Goal: Task Accomplishment & Management: Manage account settings

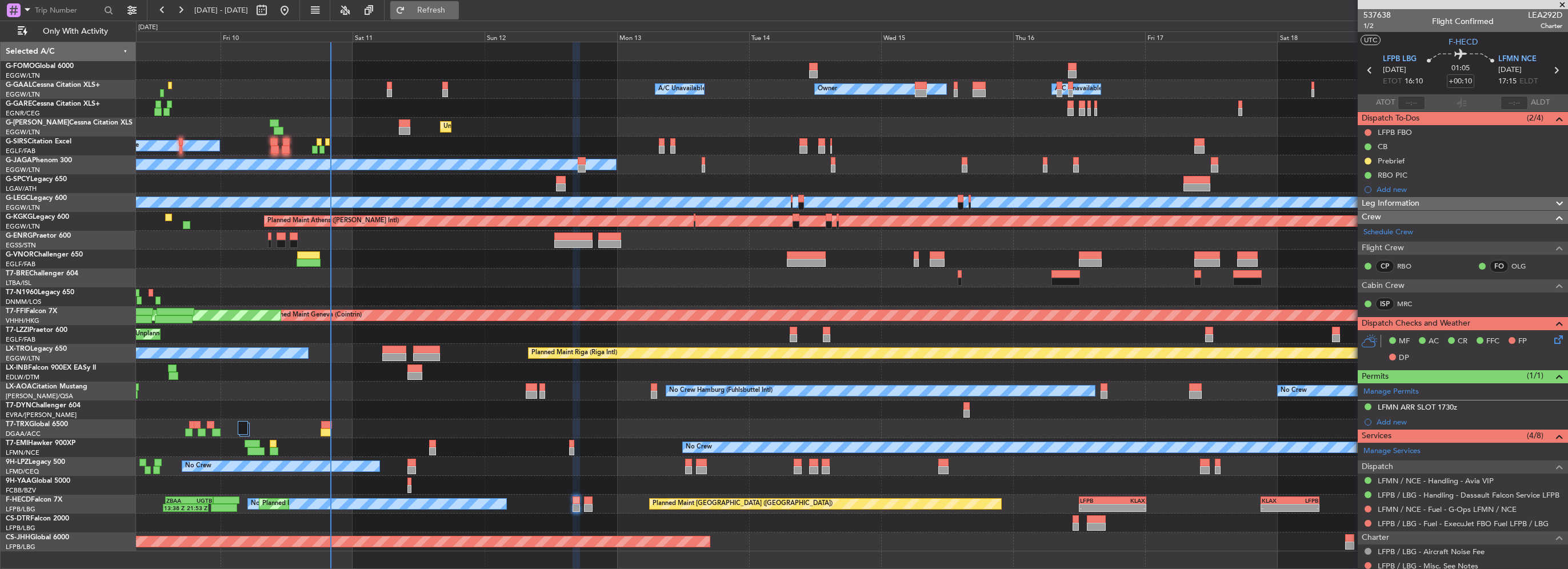
click at [455, 9] on span "Refresh" at bounding box center [431, 10] width 48 height 8
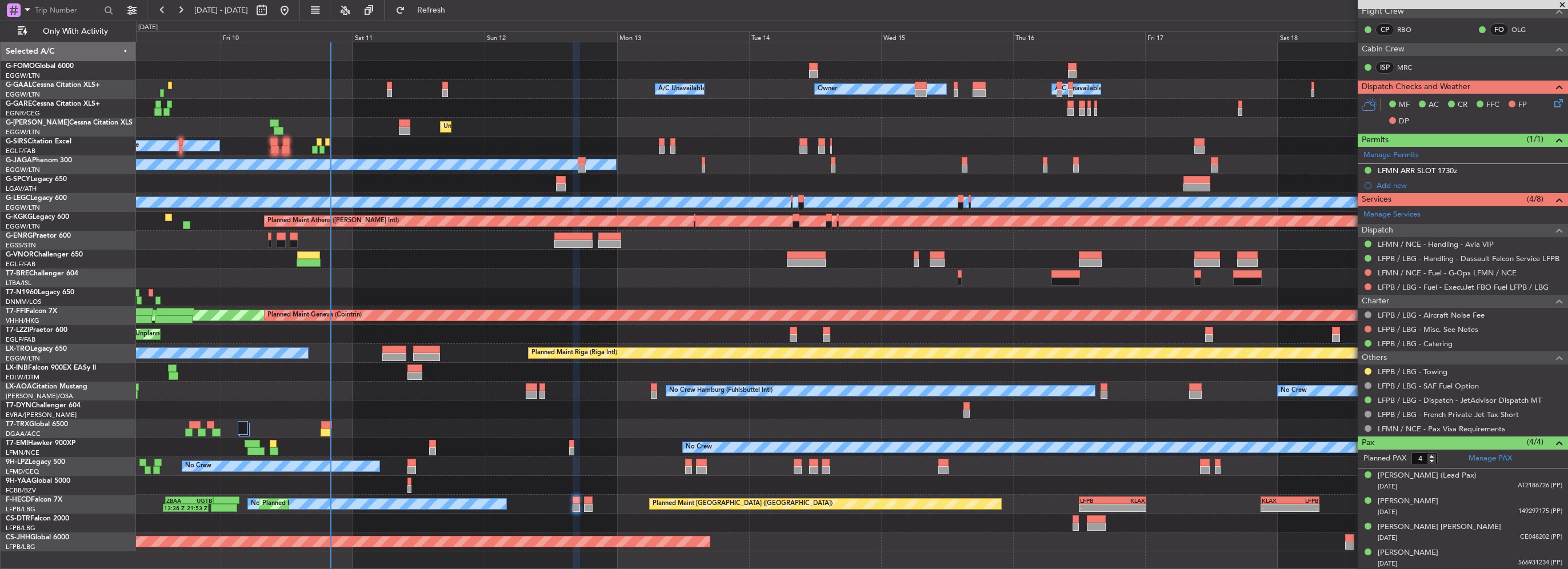
scroll to position [65, 0]
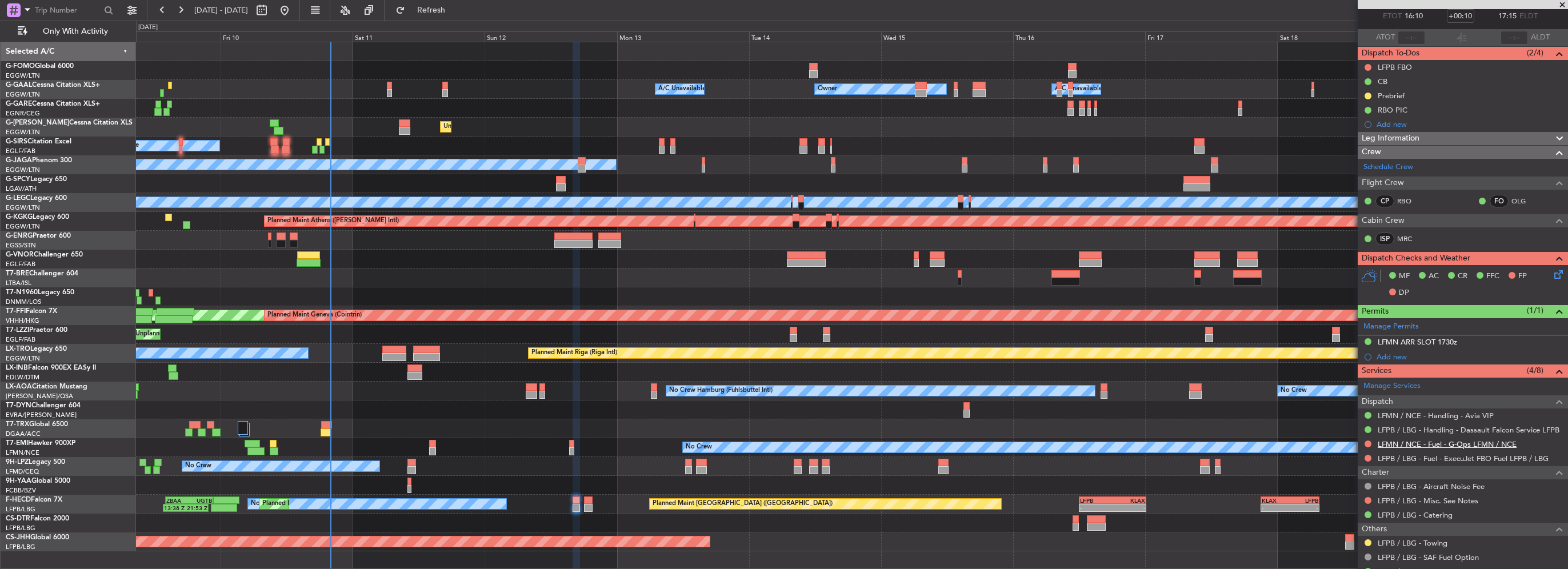
click at [872, 404] on link "LFMN / NCE - Fuel - G-Ops LFMN / NCE" at bounding box center [1447, 444] width 139 height 10
click at [872, 404] on link "LFPB / LBG - Fuel - ExecuJet FBO Fuel LFPB / LBG" at bounding box center [1463, 458] width 171 height 10
click at [692, 404] on div "No Crew [GEOGRAPHIC_DATA] ([GEOGRAPHIC_DATA])" at bounding box center [851, 466] width 1431 height 19
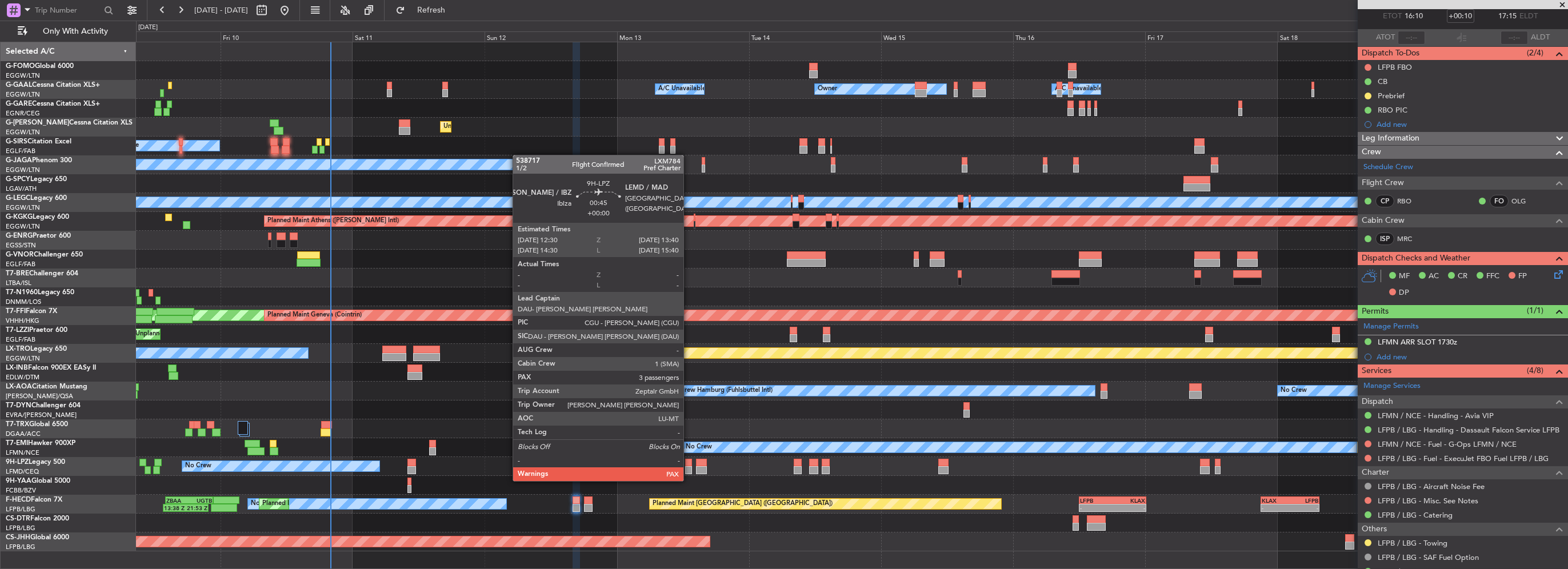
click at [688, 404] on div at bounding box center [688, 470] width 7 height 8
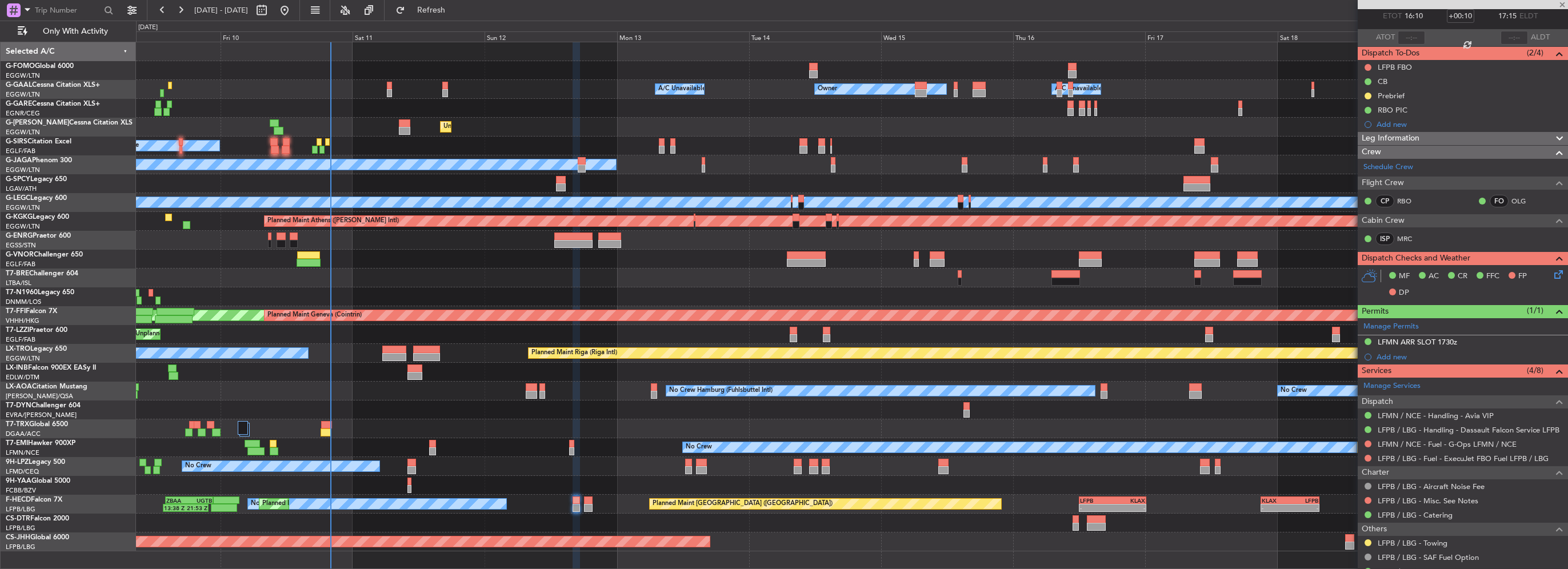
type input "3"
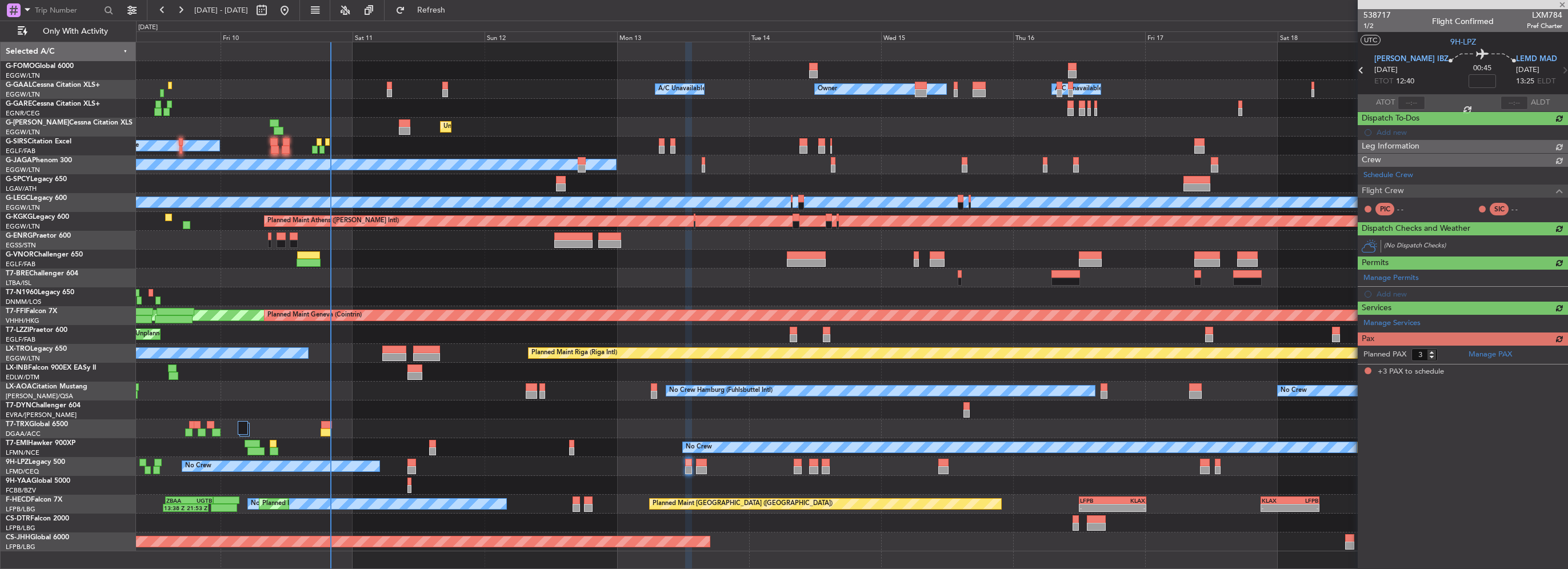
scroll to position [0, 0]
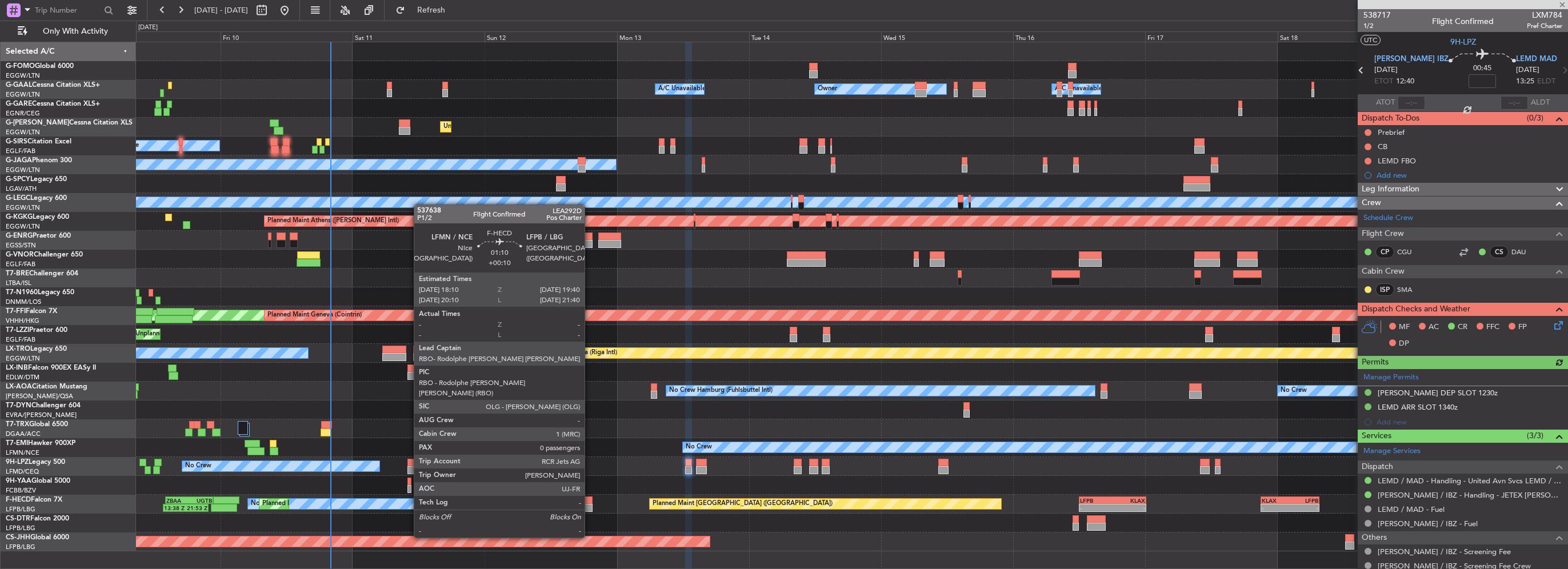
click at [590, 404] on div at bounding box center [587, 508] width 8 height 8
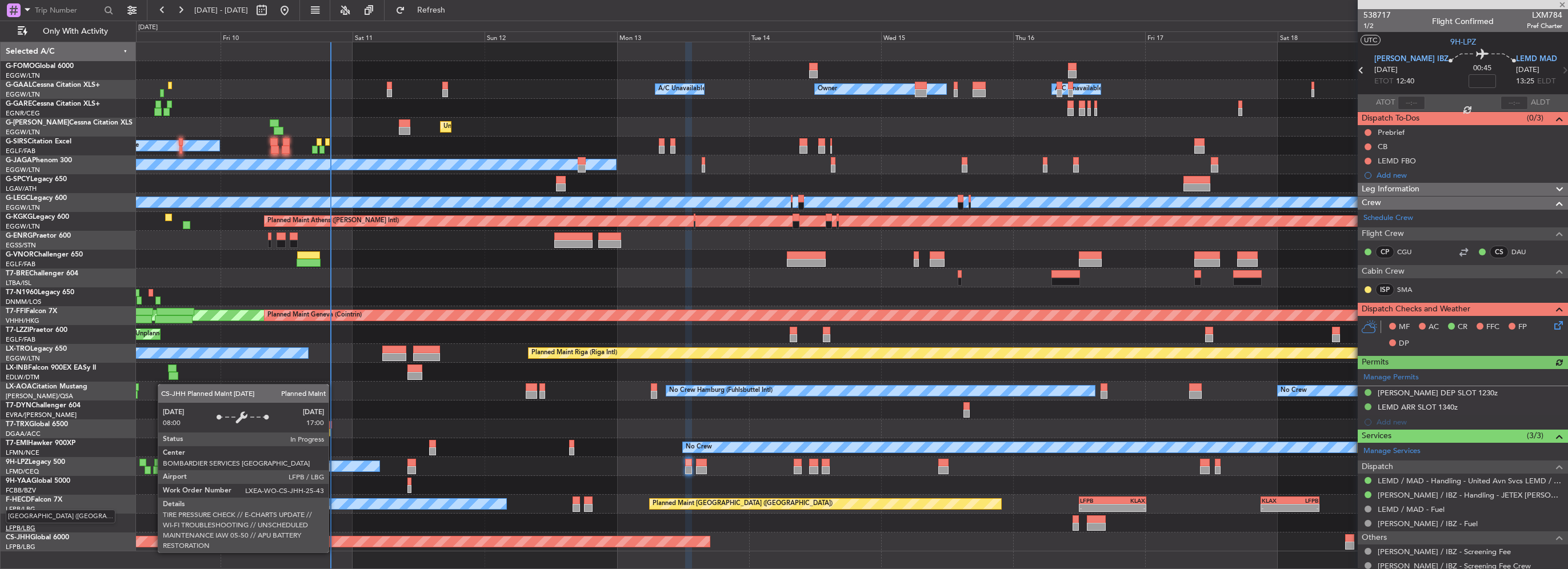
type input "+00:10"
type input "0"
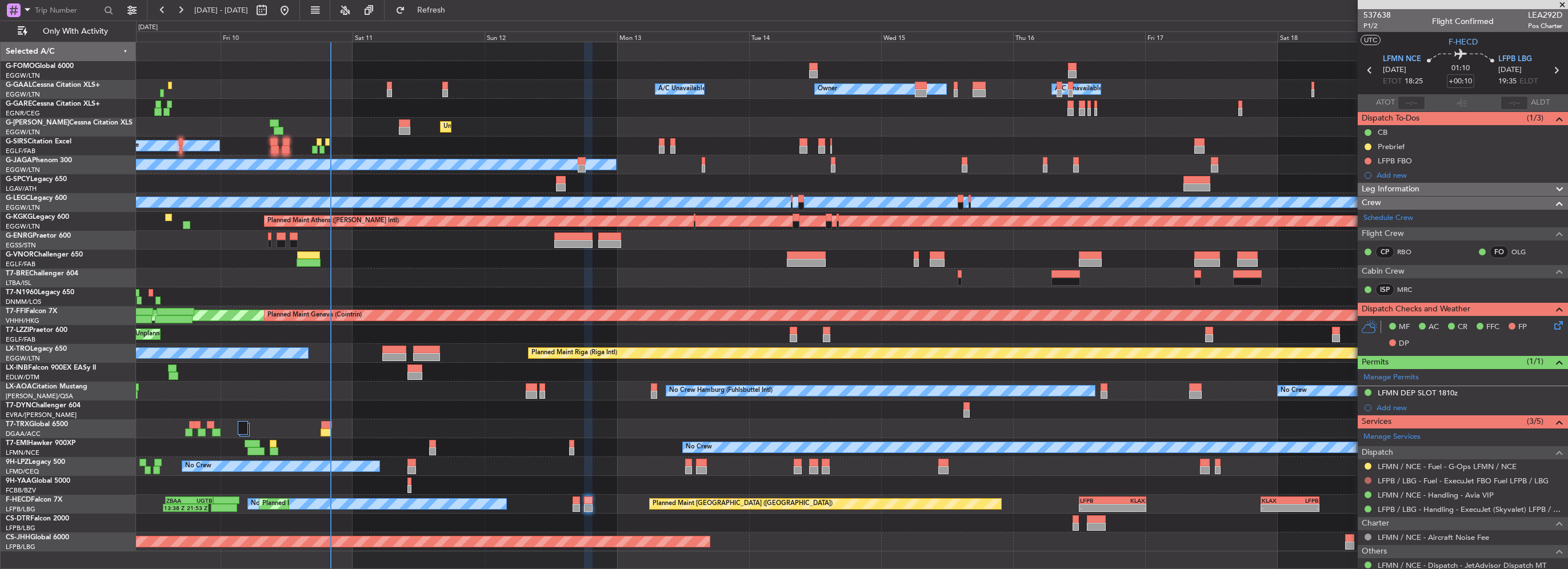
click at [872, 404] on button at bounding box center [1367, 480] width 7 height 7
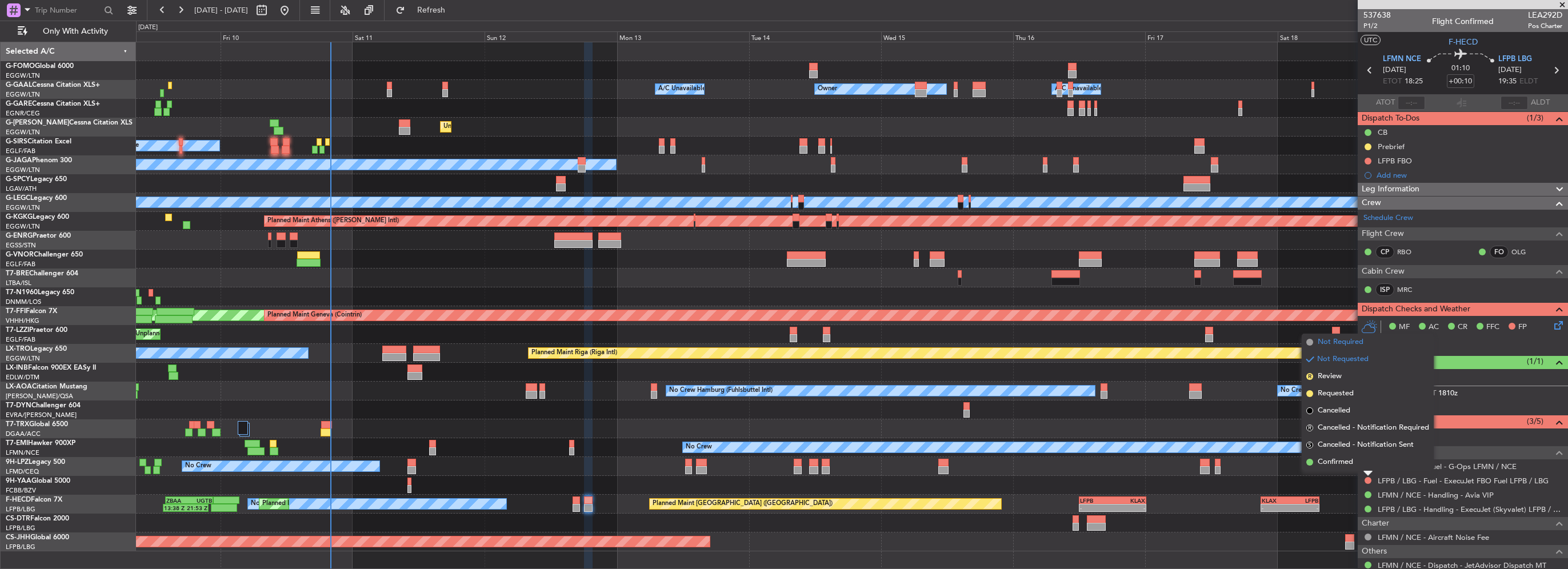
click at [872, 343] on span "Not Required" at bounding box center [1340, 342] width 45 height 11
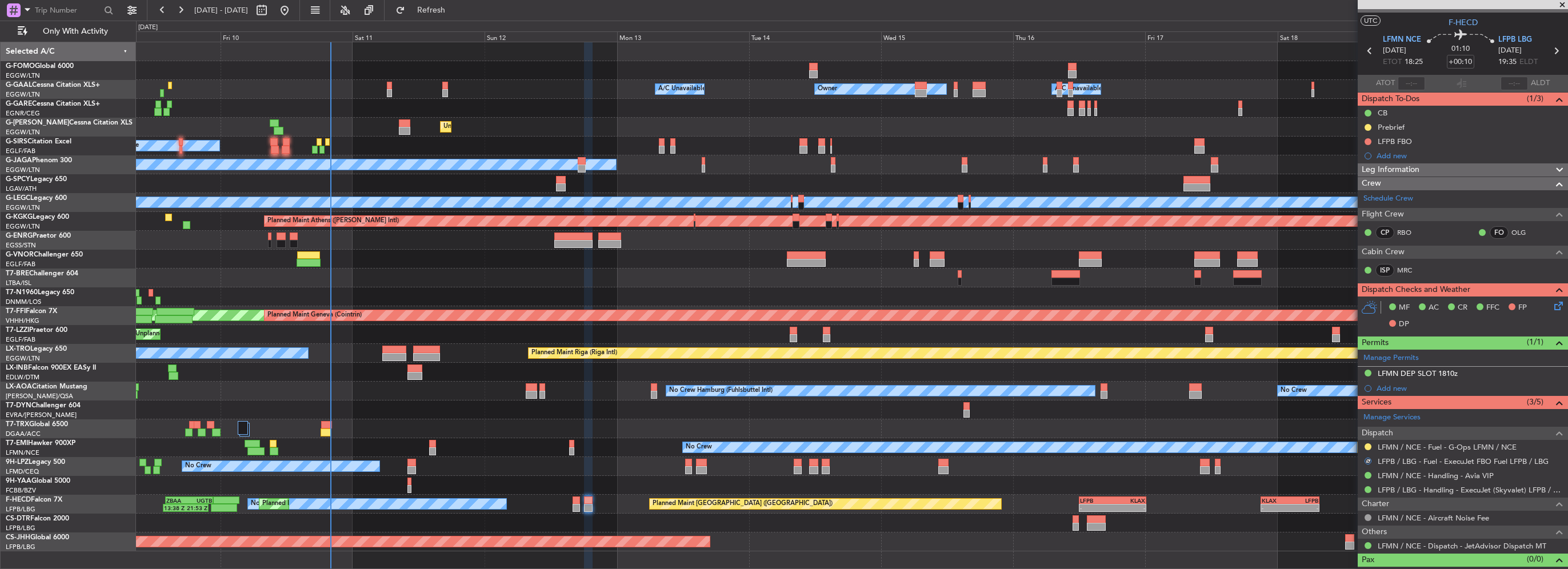
scroll to position [33, 0]
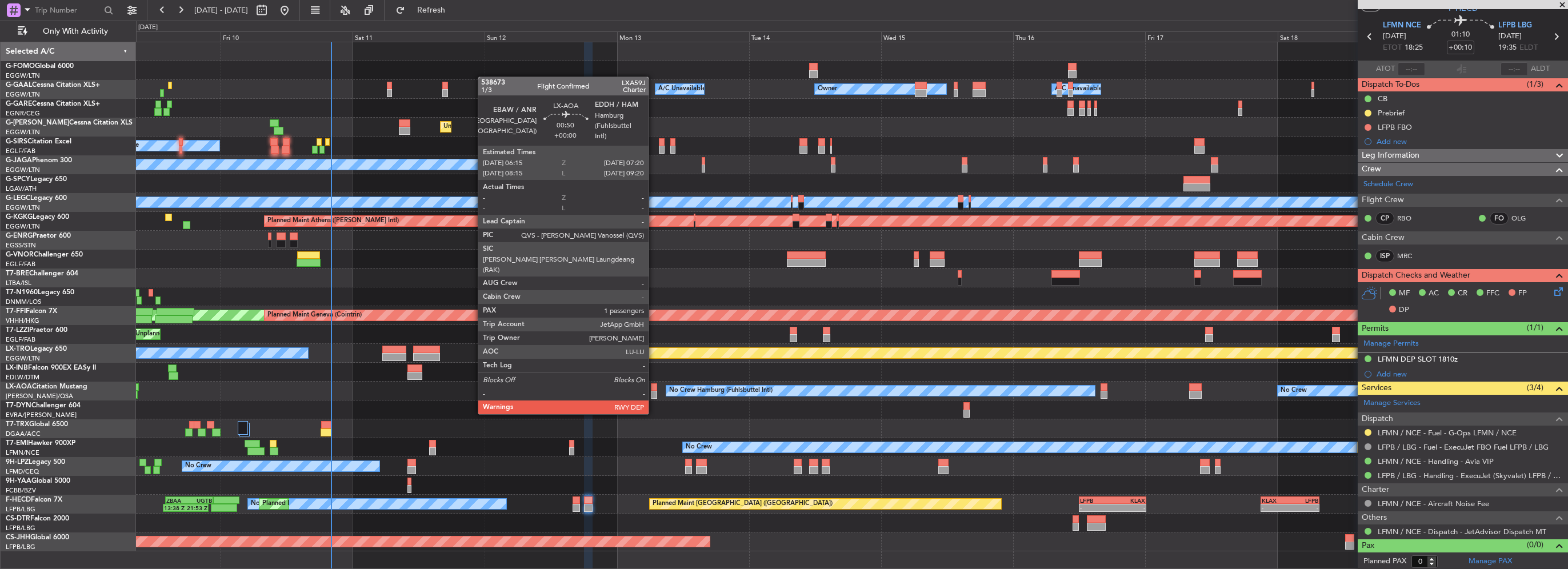
click at [653, 391] on div at bounding box center [654, 395] width 6 height 8
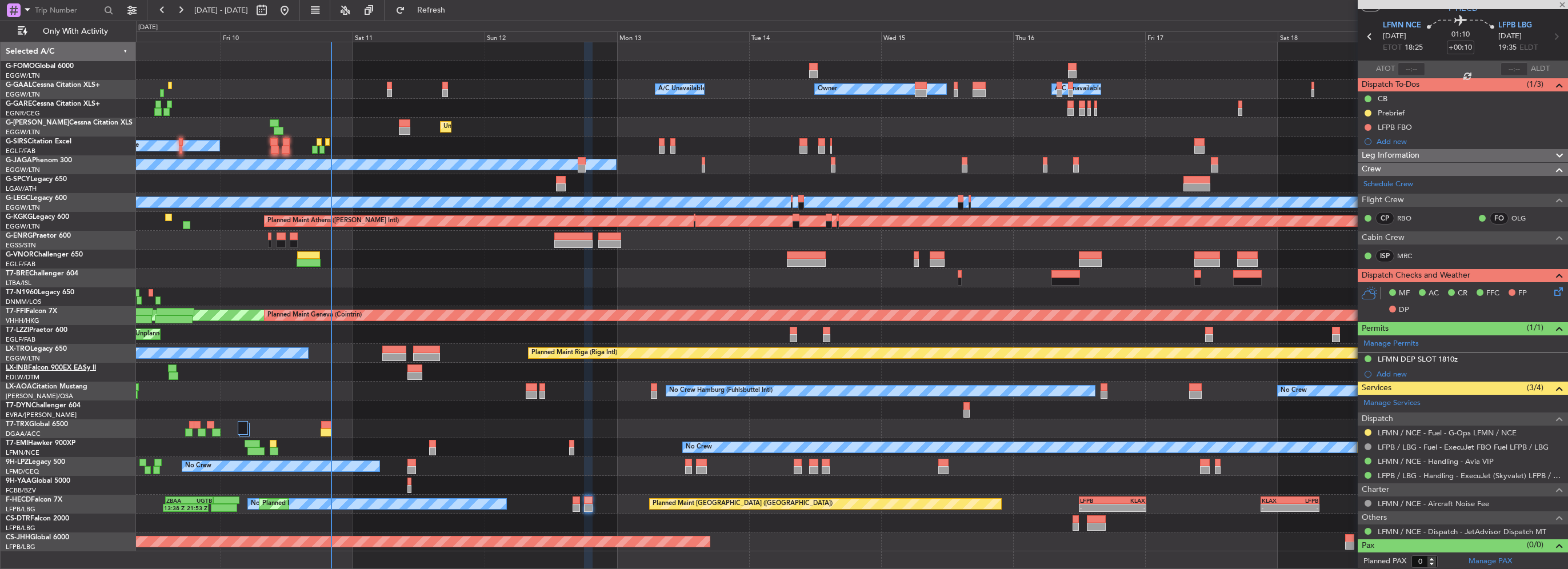
type input "1"
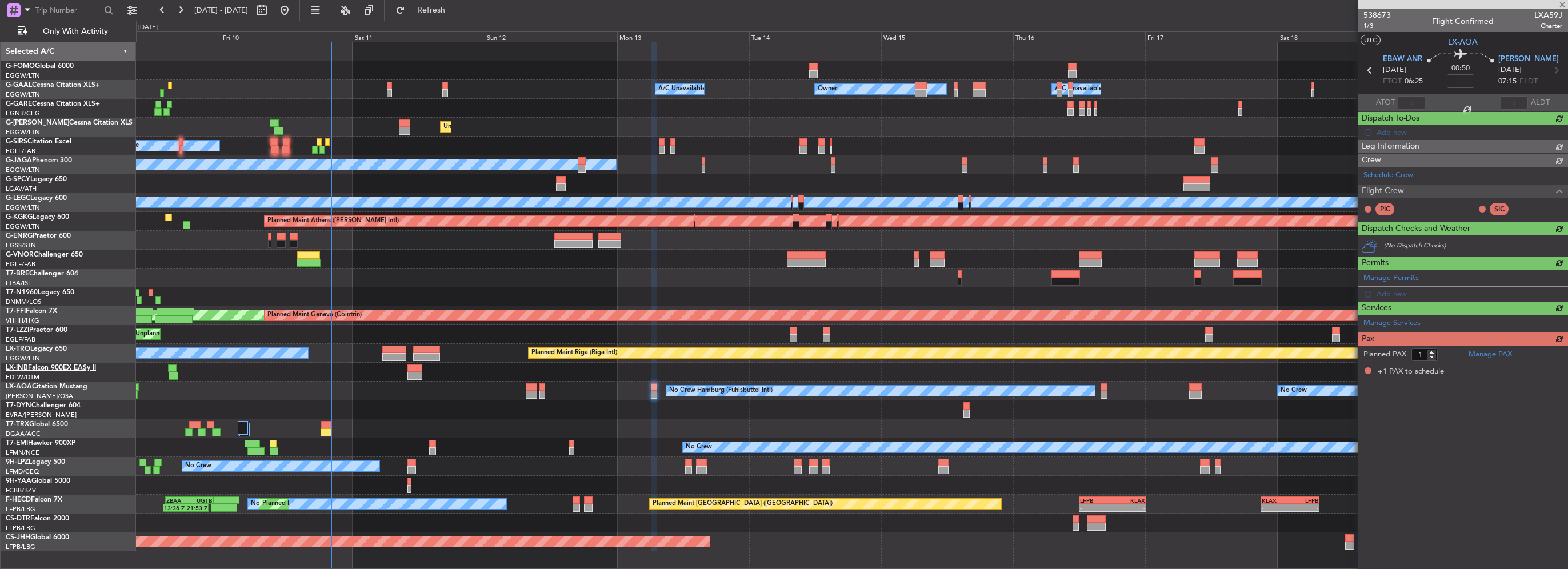
scroll to position [0, 0]
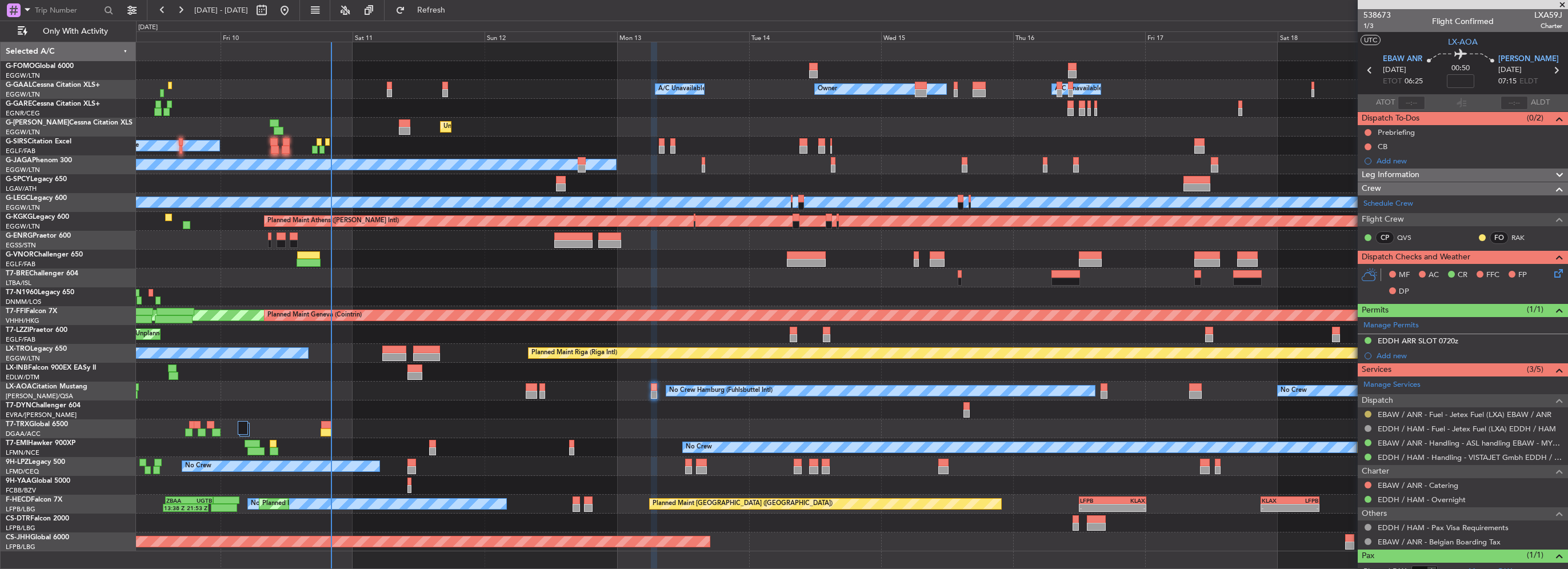
click at [872, 404] on div at bounding box center [1368, 414] width 9 height 9
click at [872, 404] on button at bounding box center [1367, 414] width 7 height 7
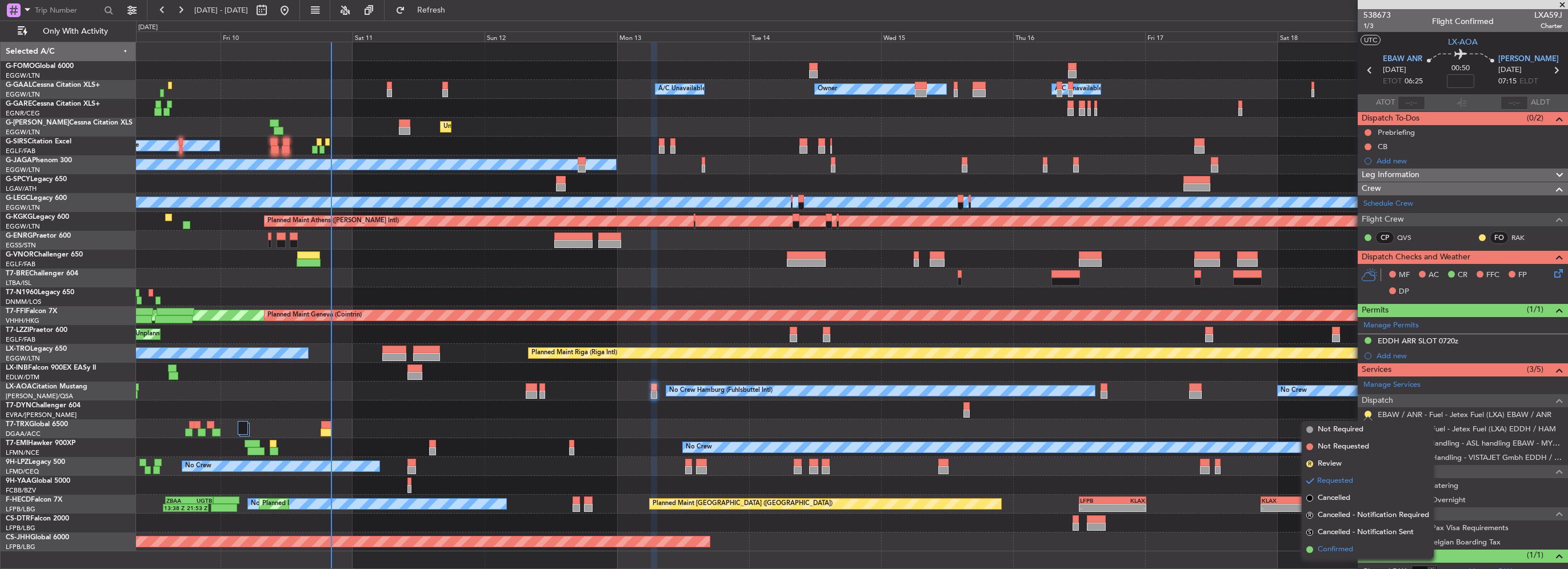
click at [872, 404] on li "Confirmed" at bounding box center [1367, 549] width 132 height 17
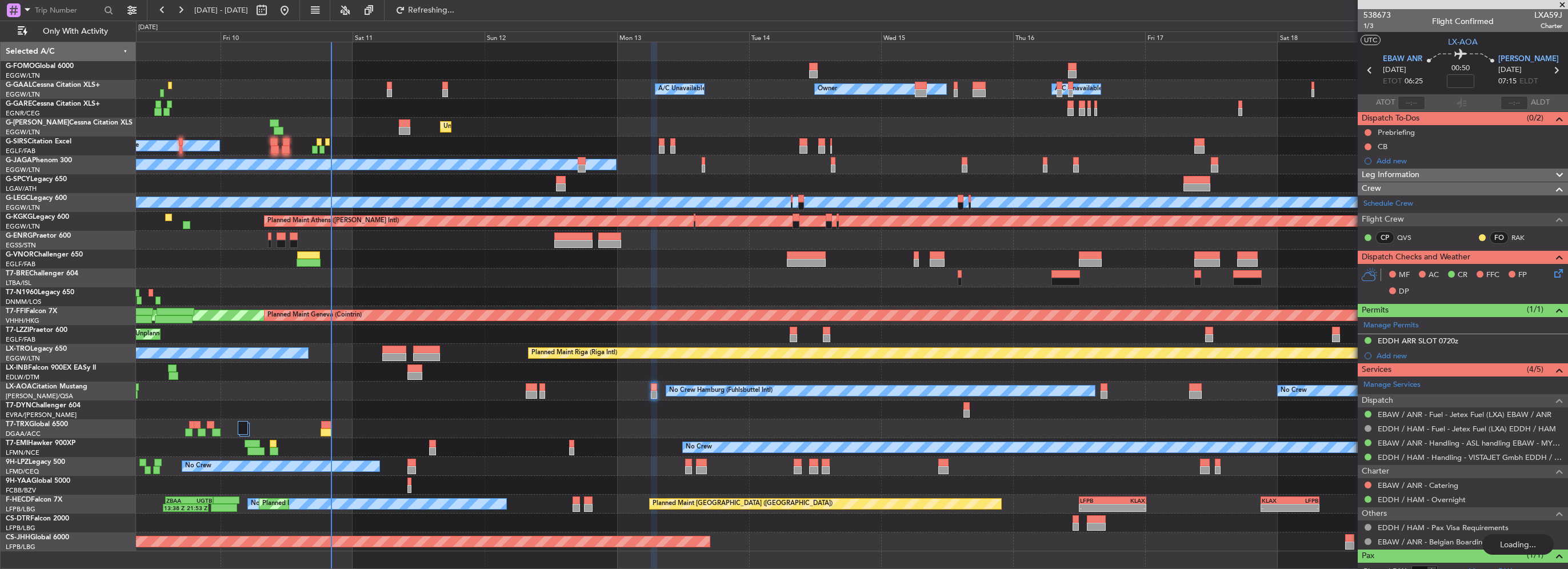
click at [544, 395] on div at bounding box center [543, 395] width 6 height 8
type input "+00:15"
type input "0"
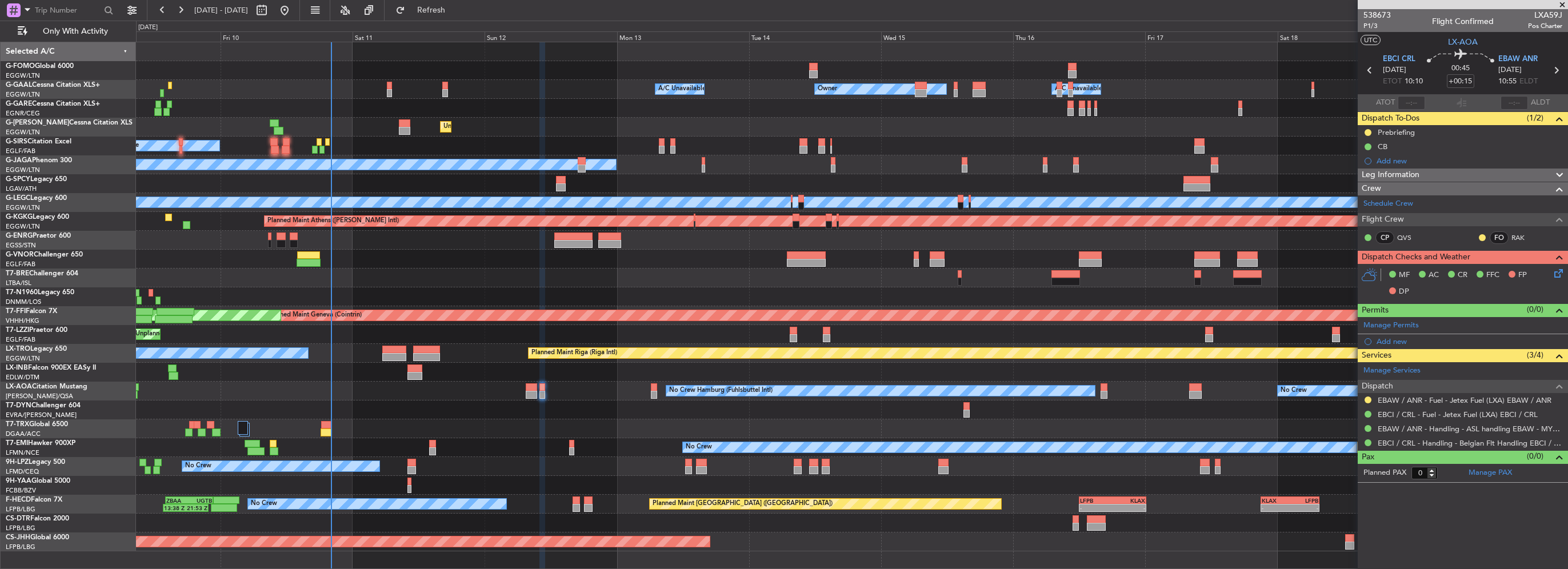
click at [872, 402] on mat-tooltip-component "Requested" at bounding box center [1368, 417] width 52 height 30
click at [872, 398] on button at bounding box center [1367, 399] width 7 height 7
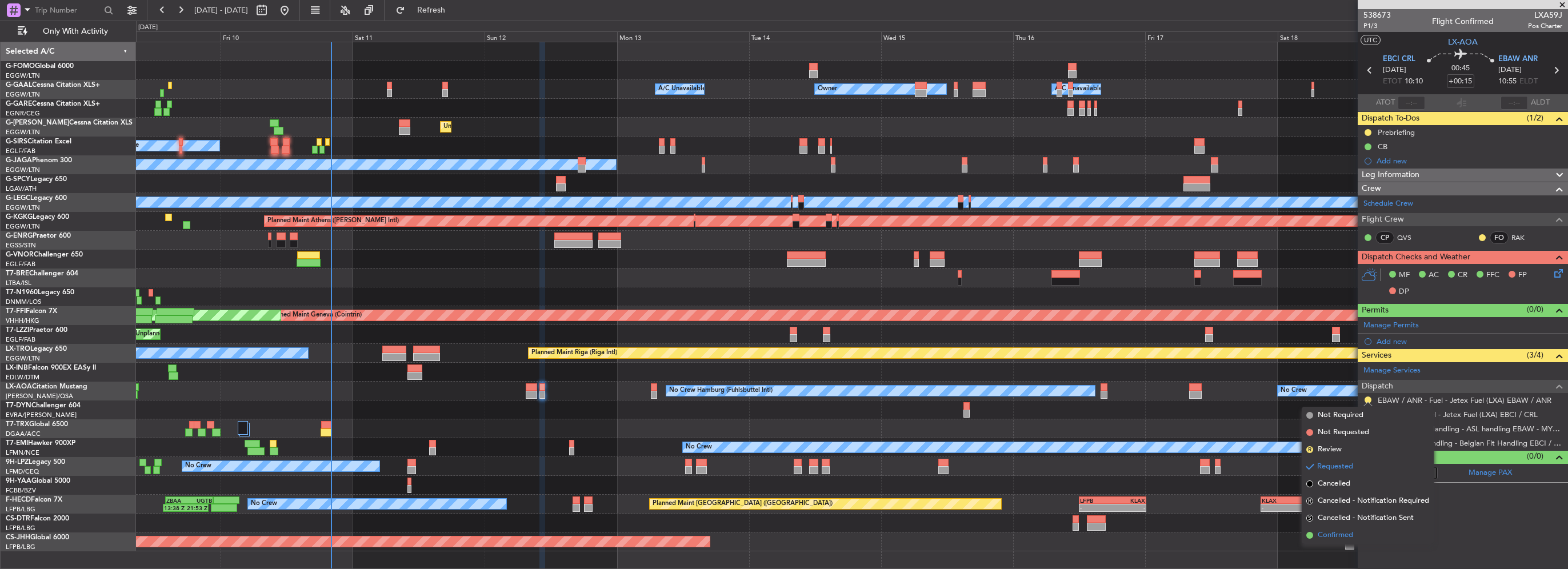
click at [872, 404] on span "Confirmed" at bounding box center [1335, 535] width 36 height 11
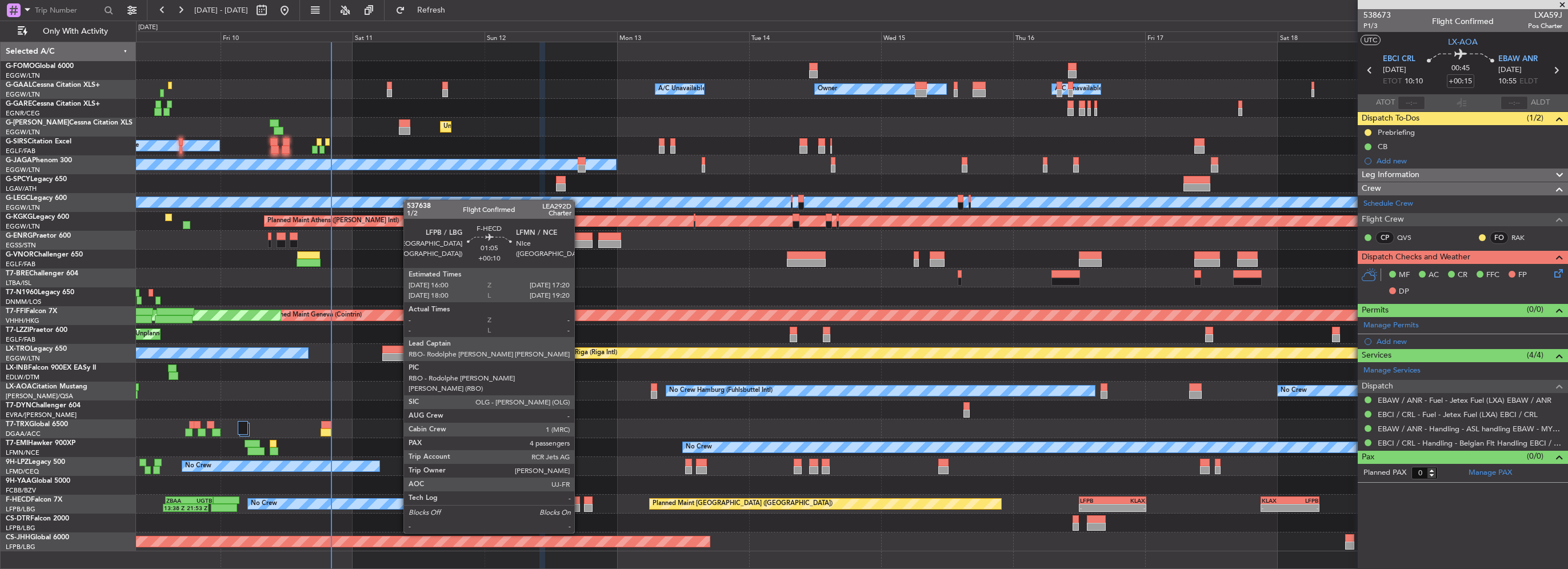
click at [579, 404] on div at bounding box center [576, 500] width 8 height 8
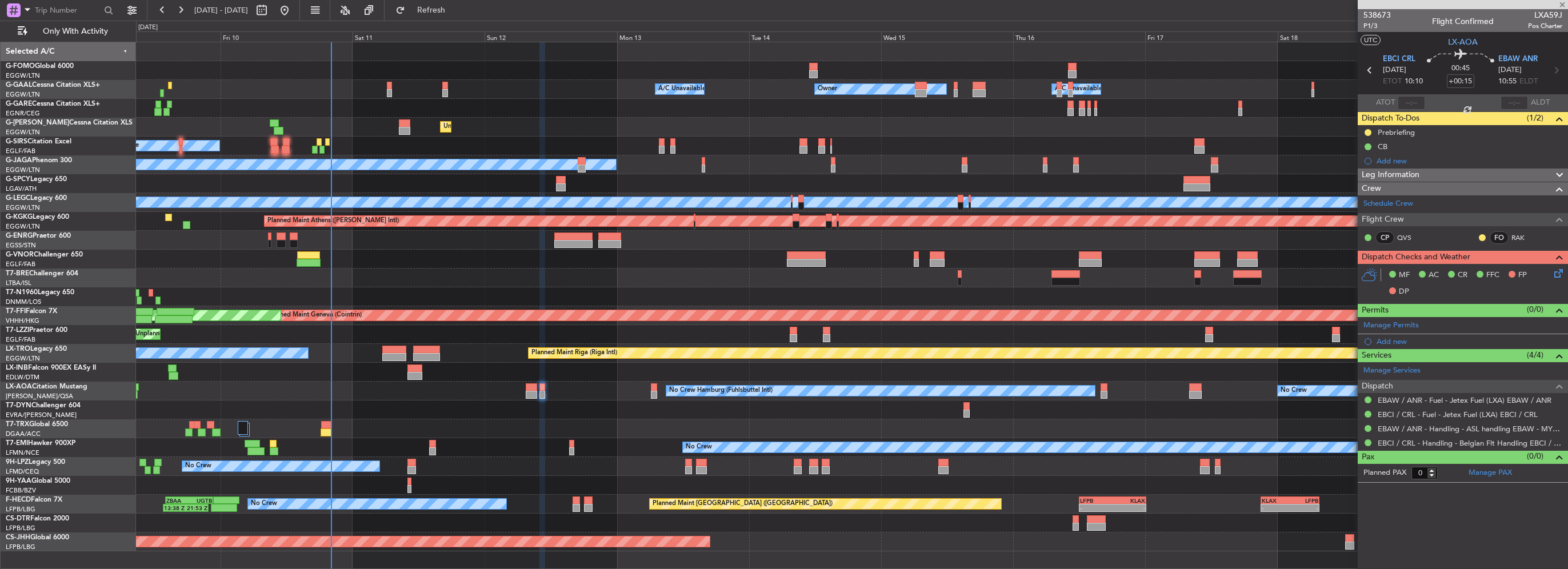
type input "+00:10"
type input "4"
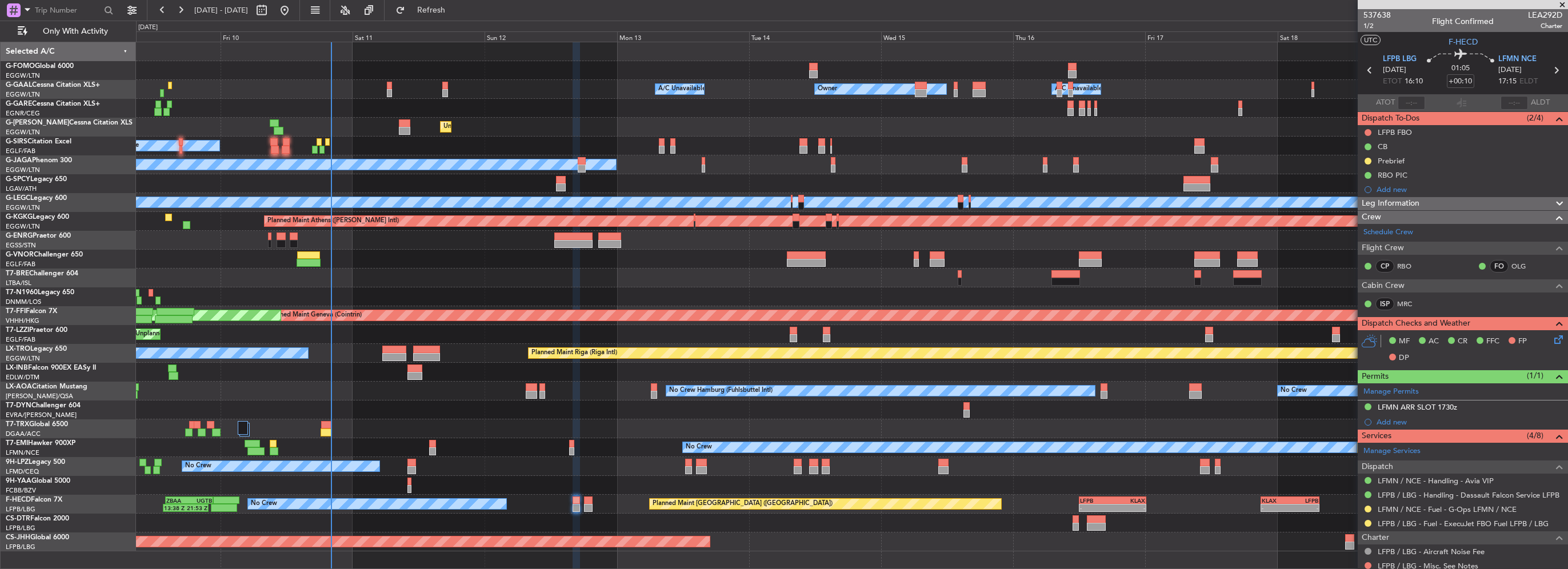
scroll to position [171, 0]
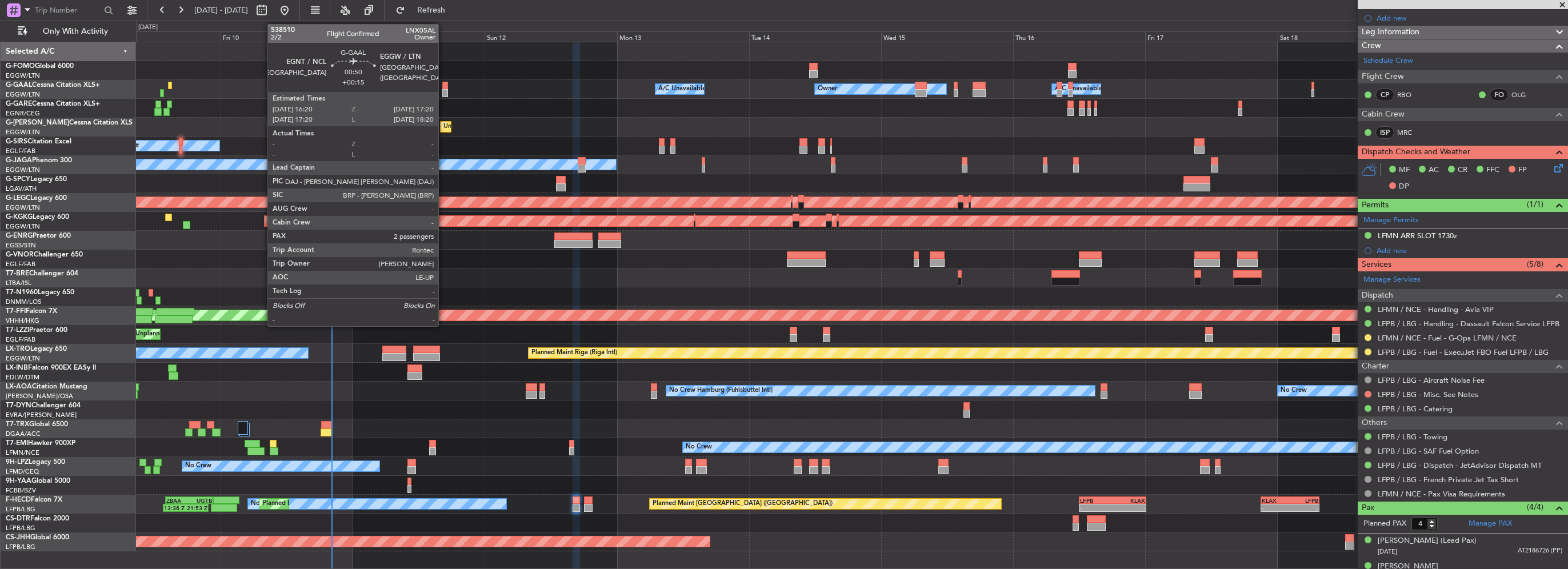
click at [443, 88] on div at bounding box center [446, 86] width 6 height 8
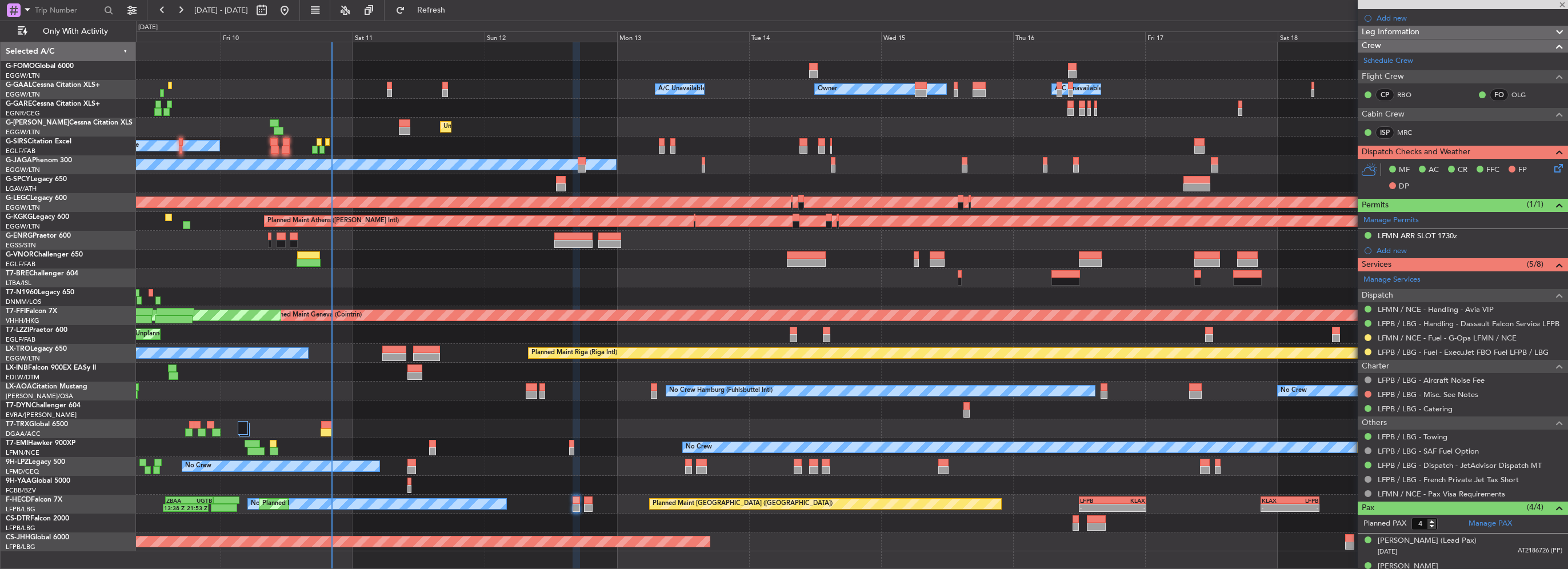
type input "+00:15"
type input "2"
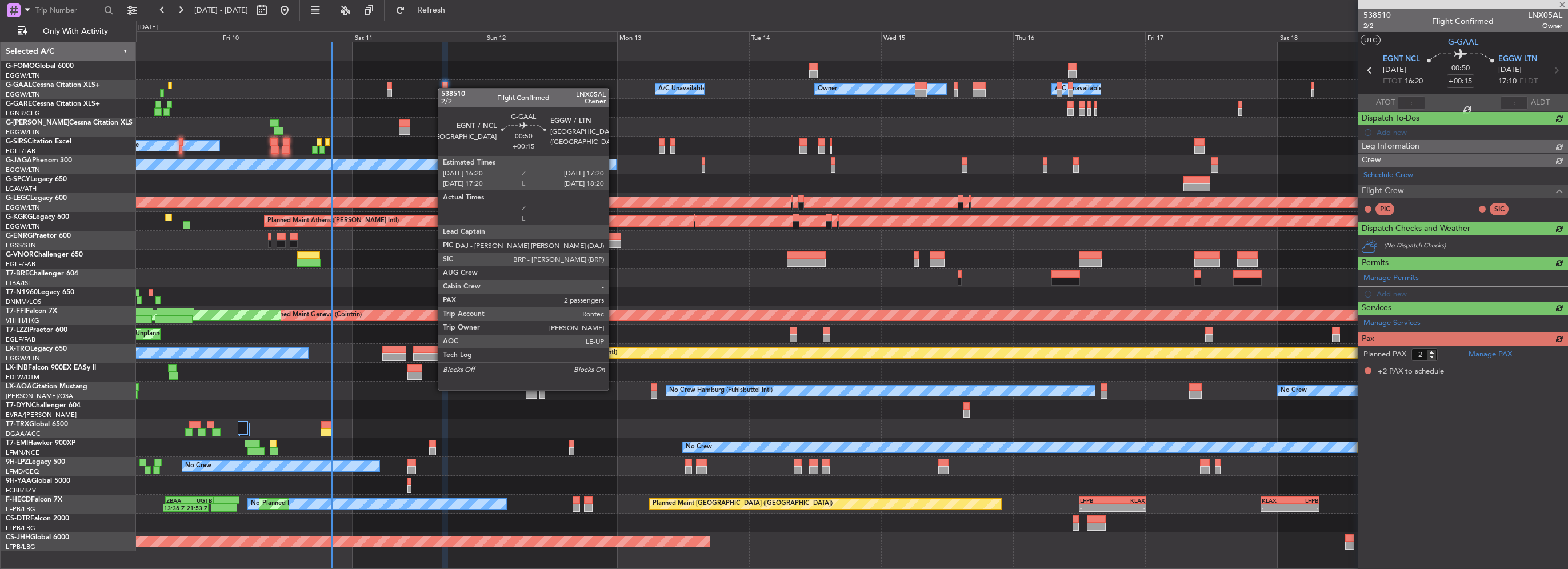
scroll to position [0, 0]
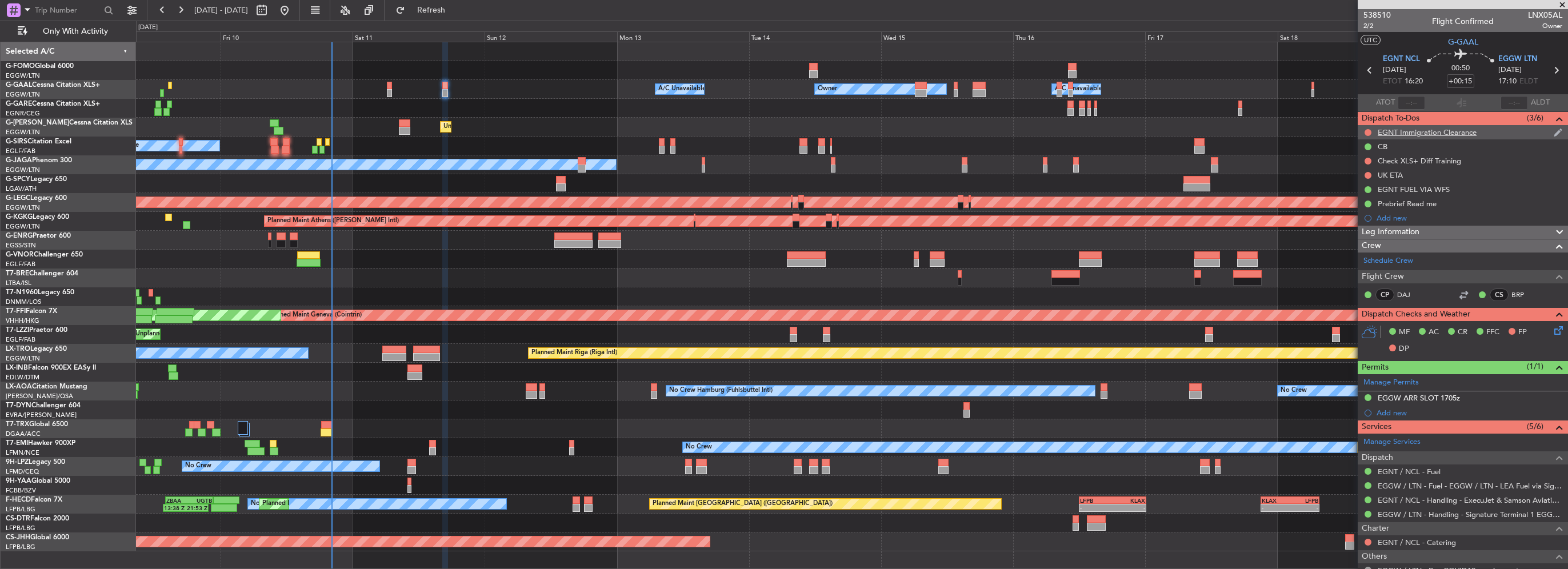
click at [872, 129] on div "EGNT Immigration Clearance" at bounding box center [1427, 132] width 99 height 10
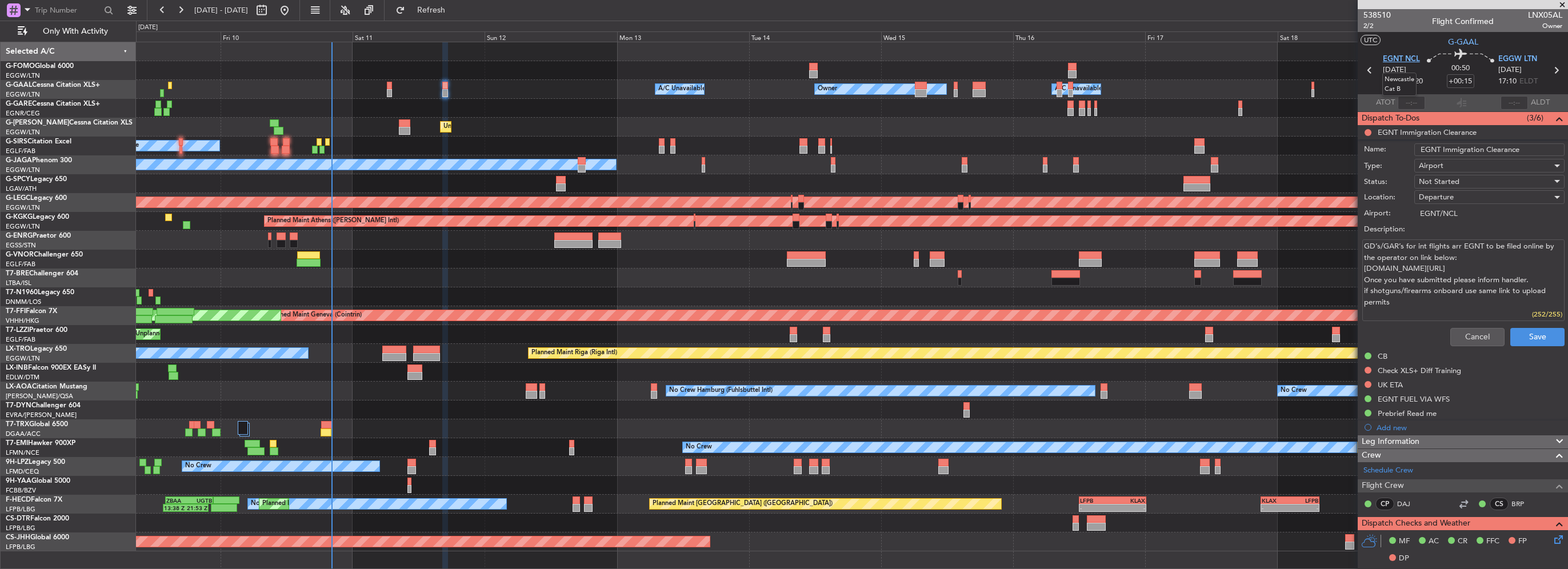
click at [872, 61] on span "EGNT NCL" at bounding box center [1401, 59] width 37 height 11
drag, startPoint x: 1482, startPoint y: 330, endPoint x: 1385, endPoint y: 338, distance: 97.3
click at [872, 330] on button "Cancel" at bounding box center [1477, 337] width 55 height 18
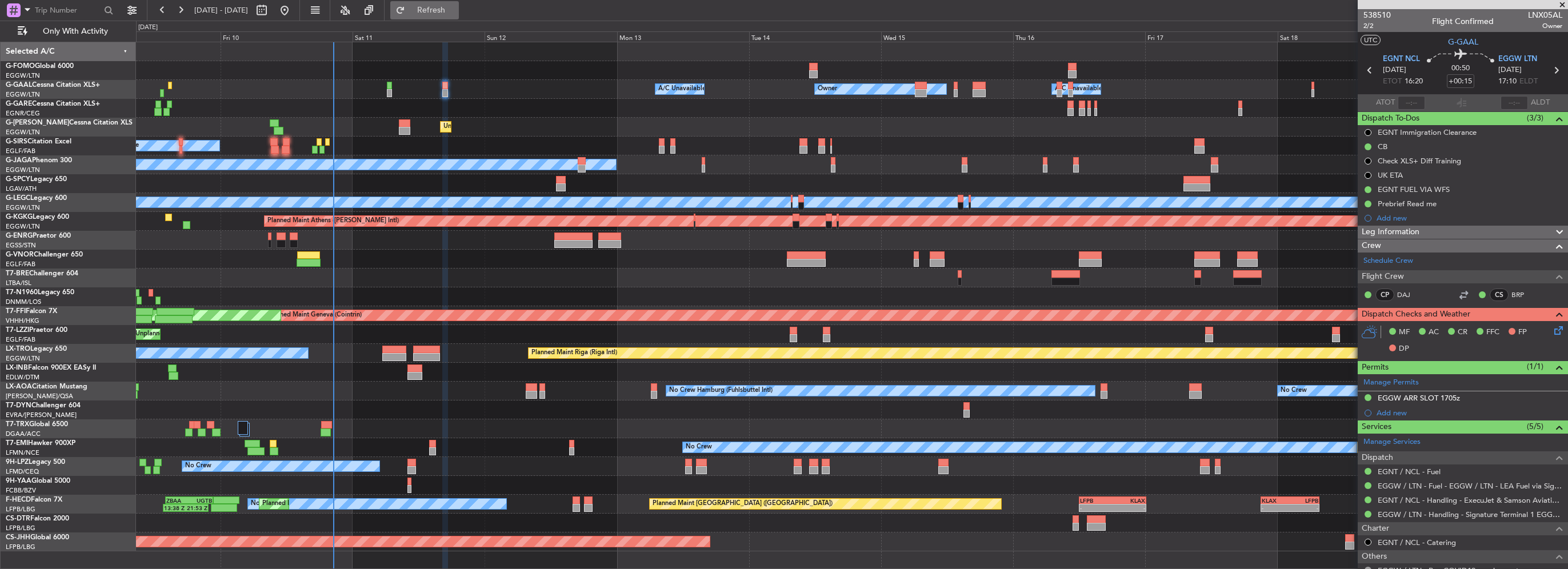
click at [455, 14] on span "Refresh" at bounding box center [431, 10] width 48 height 8
click at [455, 12] on span "Refresh" at bounding box center [431, 10] width 48 height 8
